Goal: Task Accomplishment & Management: Use online tool/utility

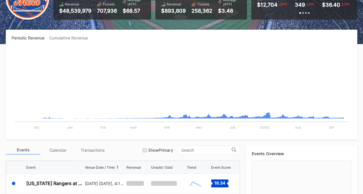
scroll to position [115, 0]
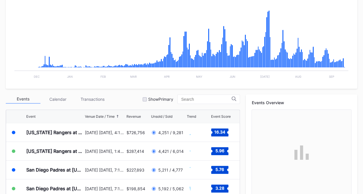
click at [75, 134] on div "[US_STATE] Rangers at [US_STATE] Mets (Mets Alumni Classic/Mrs. Met Taxicab [GE…" at bounding box center [54, 132] width 57 height 18
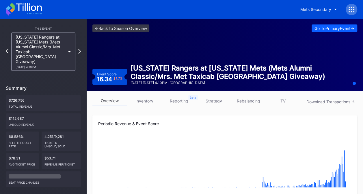
click at [136, 100] on link "inventory" at bounding box center [144, 101] width 35 height 9
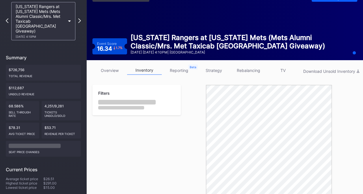
scroll to position [87, 0]
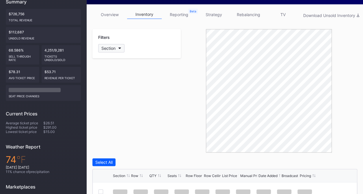
click at [108, 48] on div "Section" at bounding box center [108, 48] width 14 height 5
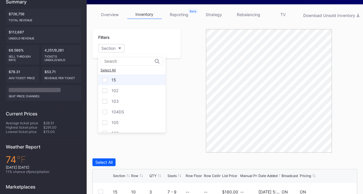
click at [133, 79] on div "15" at bounding box center [131, 80] width 67 height 11
click at [197, 130] on div at bounding box center [269, 91] width 176 height 124
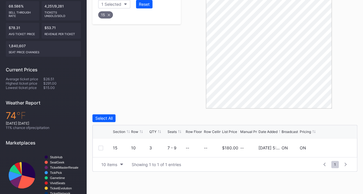
scroll to position [130, 0]
click at [116, 4] on div "1 Selected" at bounding box center [111, 4] width 20 height 5
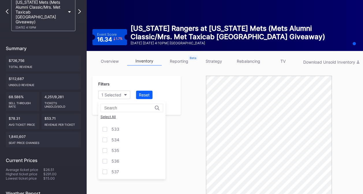
scroll to position [0, 0]
